Goal: Task Accomplishment & Management: Manage account settings

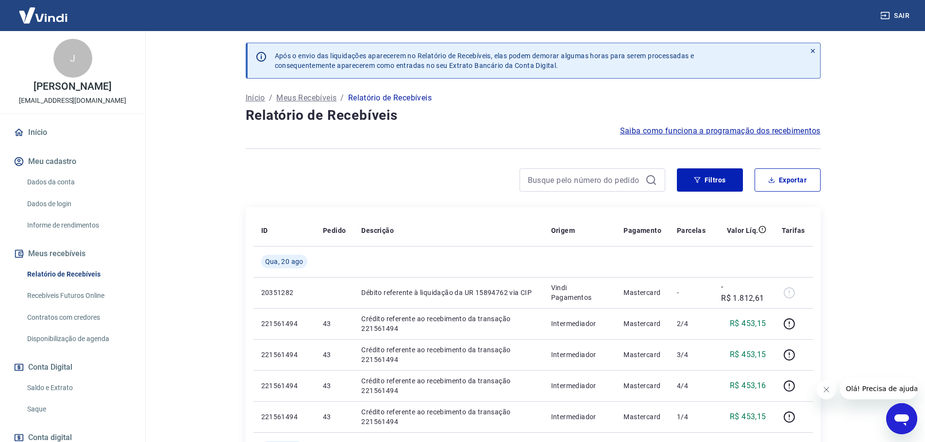
click at [39, 419] on link "Saque" at bounding box center [78, 409] width 110 height 20
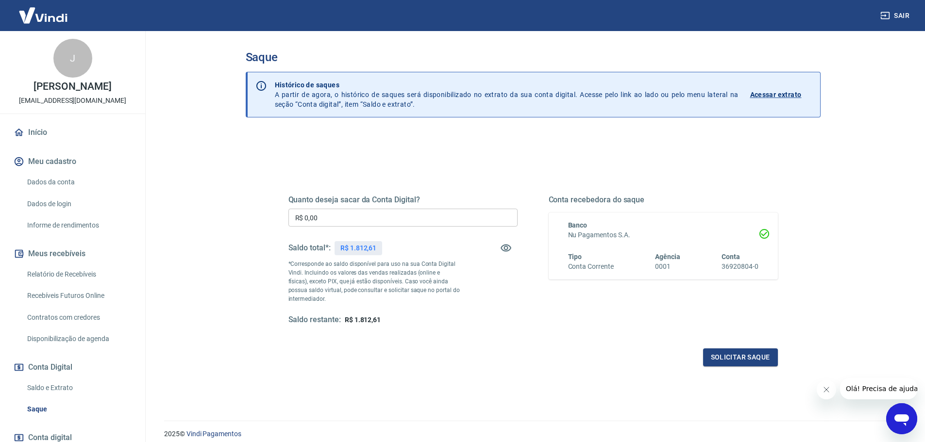
click at [357, 216] on input "R$ 0,00" at bounding box center [402, 218] width 229 height 18
type input "R$ 1.812,61"
click at [735, 358] on button "Solicitar saque" at bounding box center [740, 357] width 75 height 18
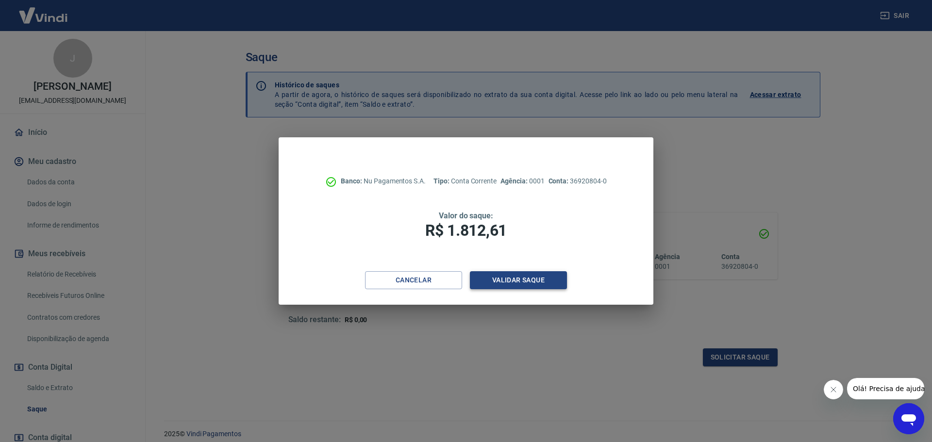
click at [547, 281] on button "Validar saque" at bounding box center [518, 280] width 97 height 18
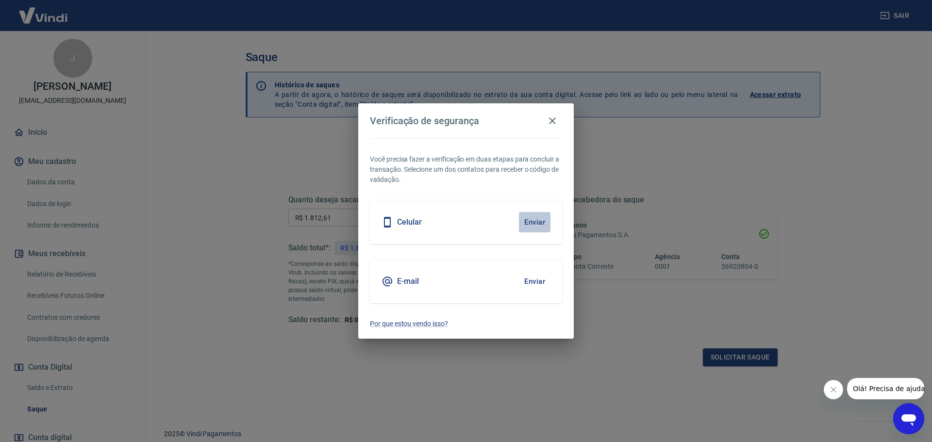
click at [533, 219] on button "Enviar" at bounding box center [535, 222] width 32 height 20
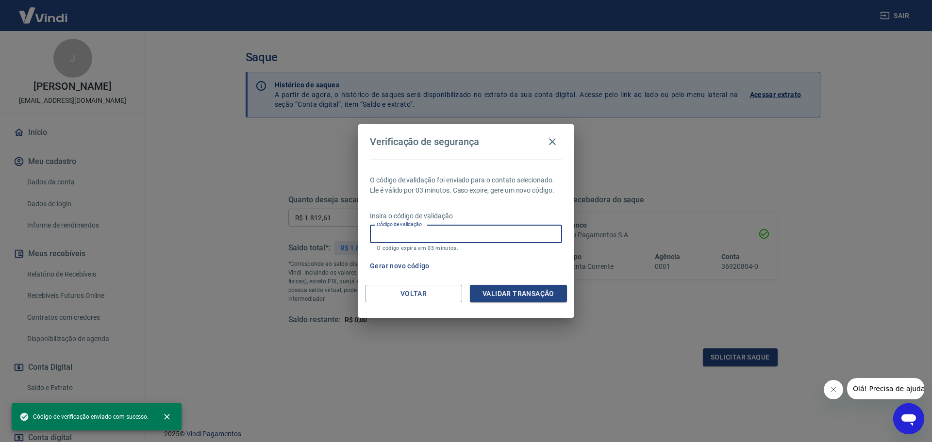
click at [429, 228] on input "Código de validação" at bounding box center [466, 234] width 192 height 18
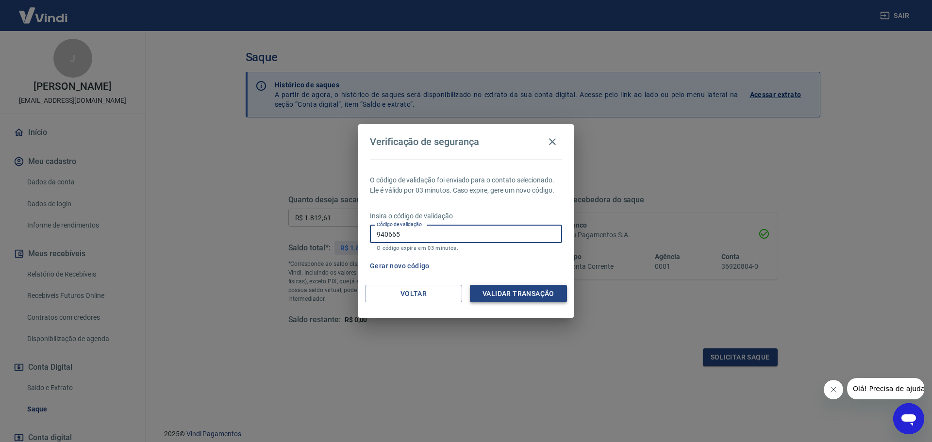
type input "940665"
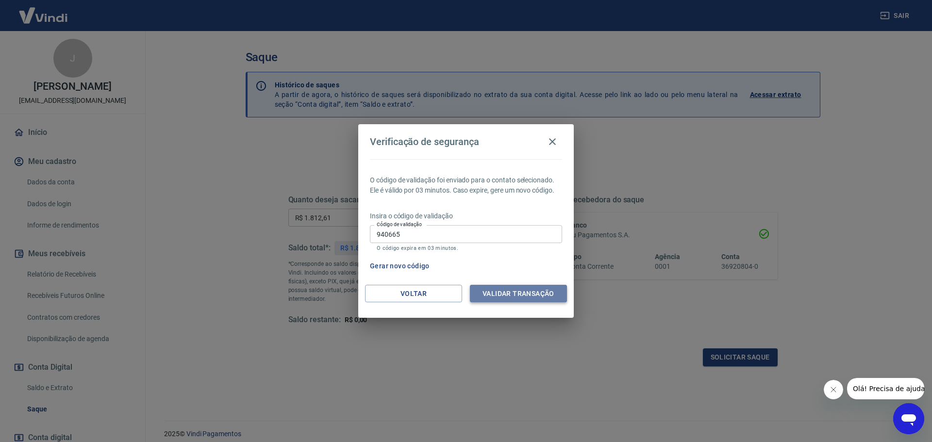
click at [511, 286] on button "Validar transação" at bounding box center [518, 294] width 97 height 18
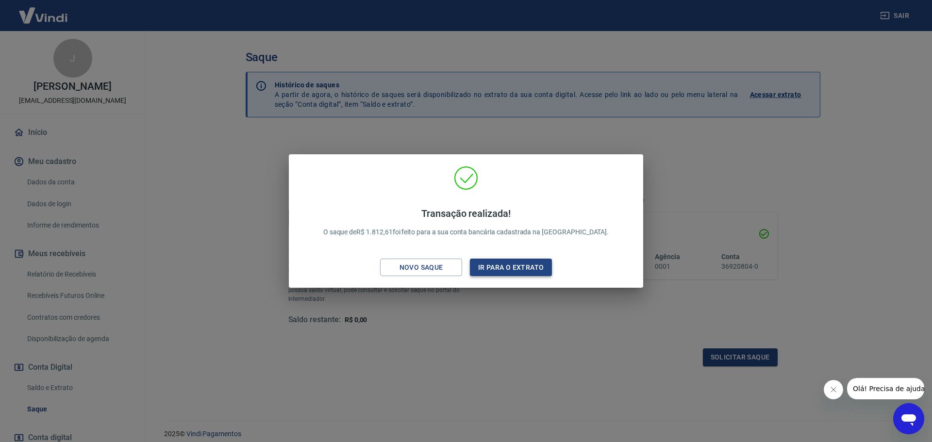
click at [485, 266] on button "Ir para o extrato" at bounding box center [511, 268] width 82 height 18
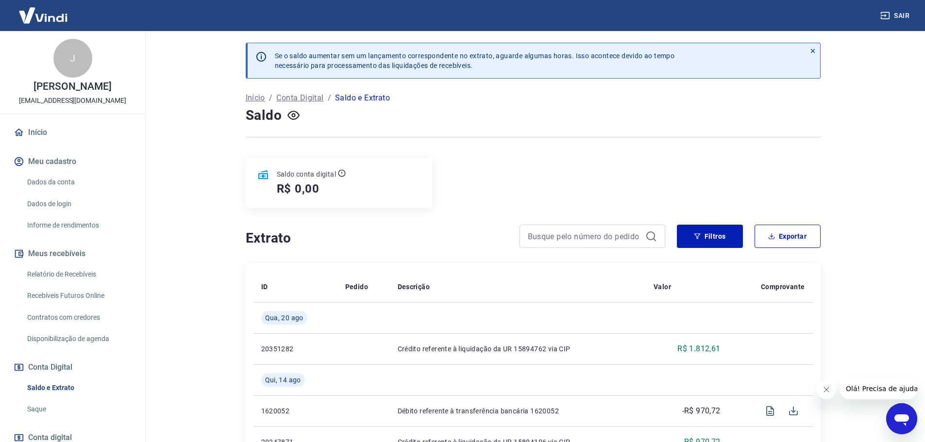
scroll to position [47, 0]
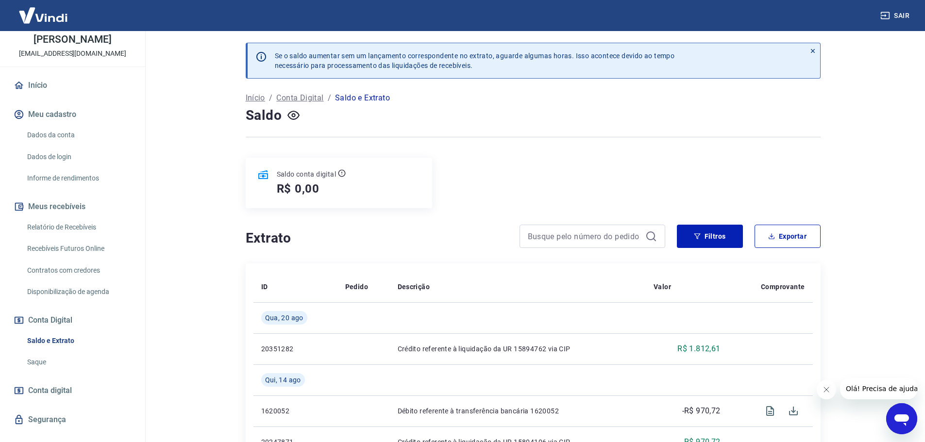
click at [40, 371] on link "Saque" at bounding box center [78, 362] width 110 height 20
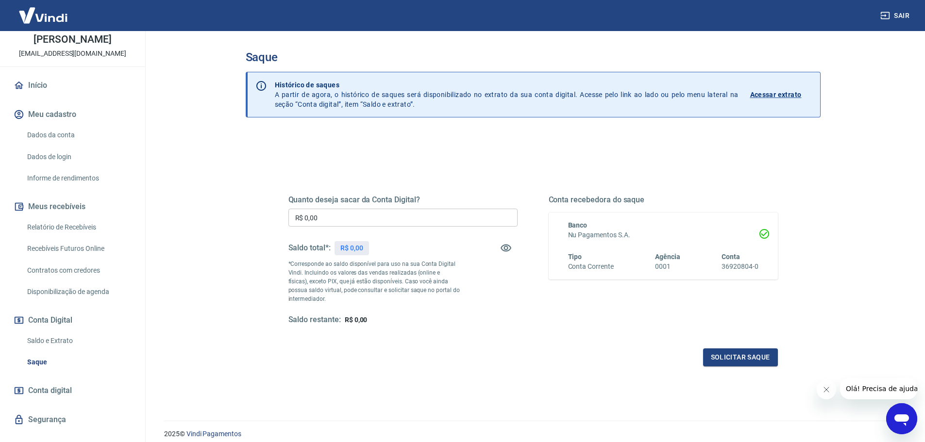
click at [880, 17] on icon "button" at bounding box center [885, 16] width 10 height 10
